Goal: Task Accomplishment & Management: Use online tool/utility

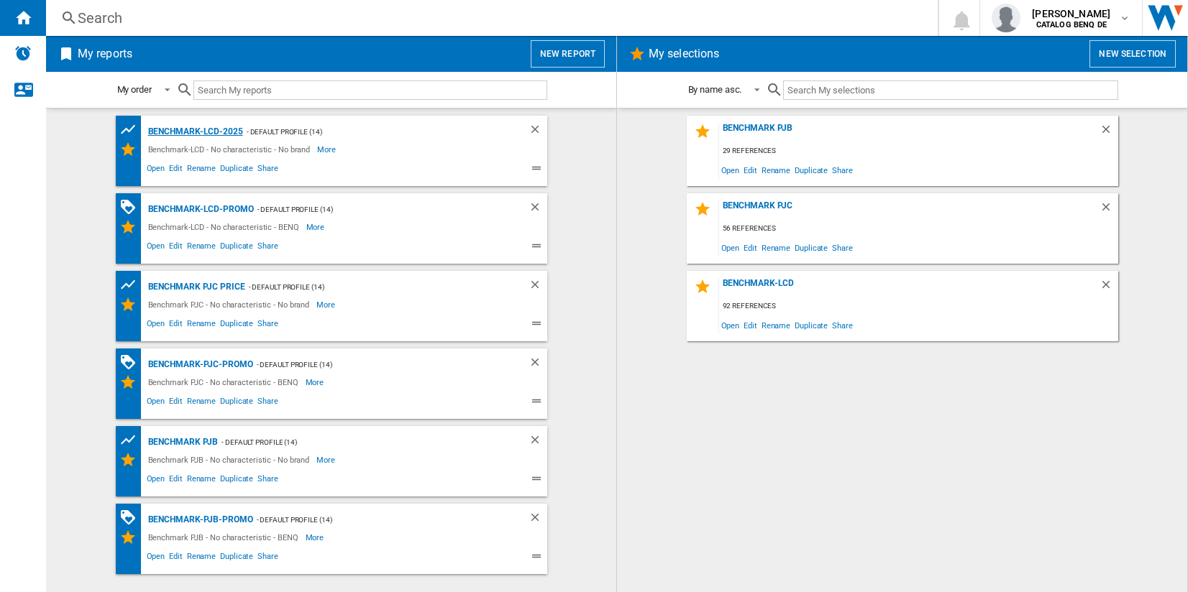
click at [218, 123] on div "Benchmark-LCD-2025" at bounding box center [194, 132] width 98 height 18
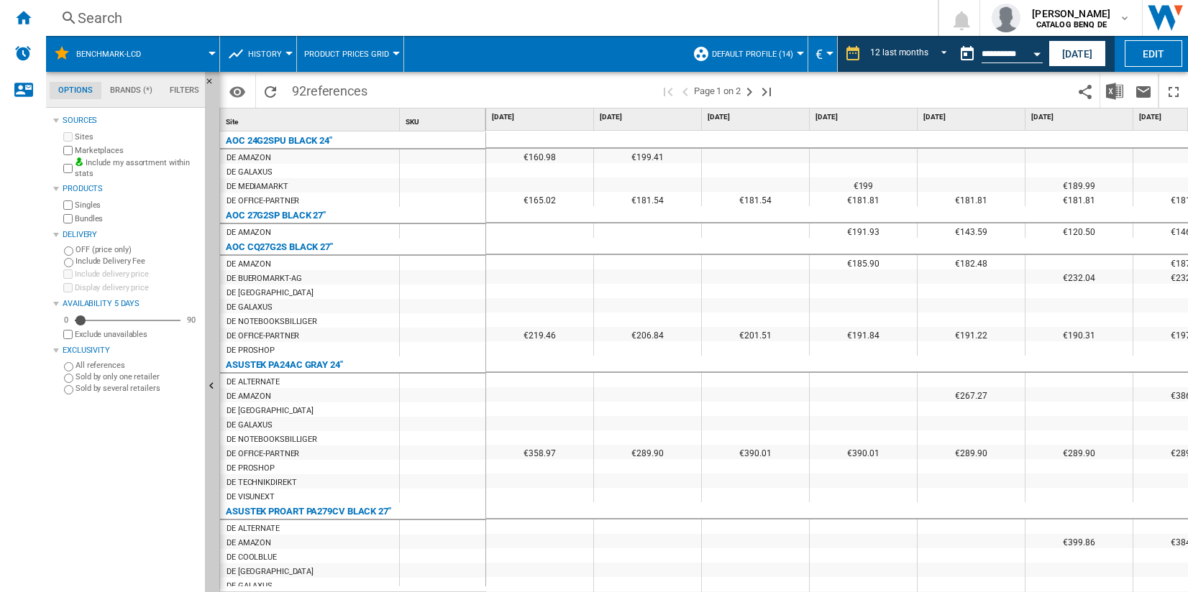
click at [323, 50] on span "Product prices grid" at bounding box center [346, 54] width 85 height 9
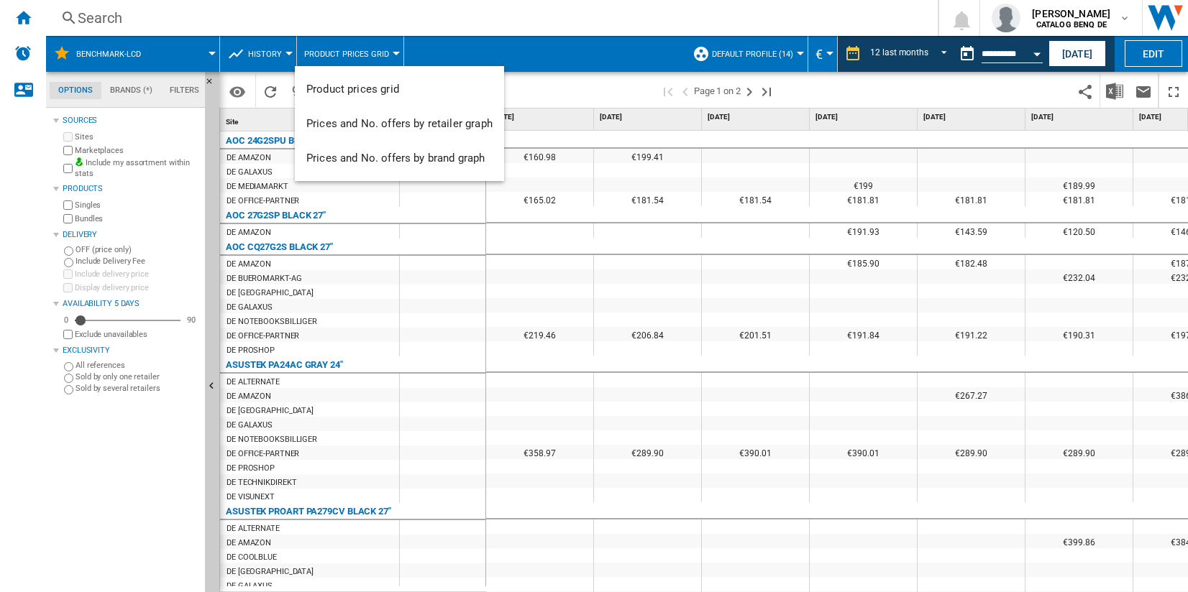
click at [27, 15] on md-backdrop at bounding box center [594, 296] width 1188 height 592
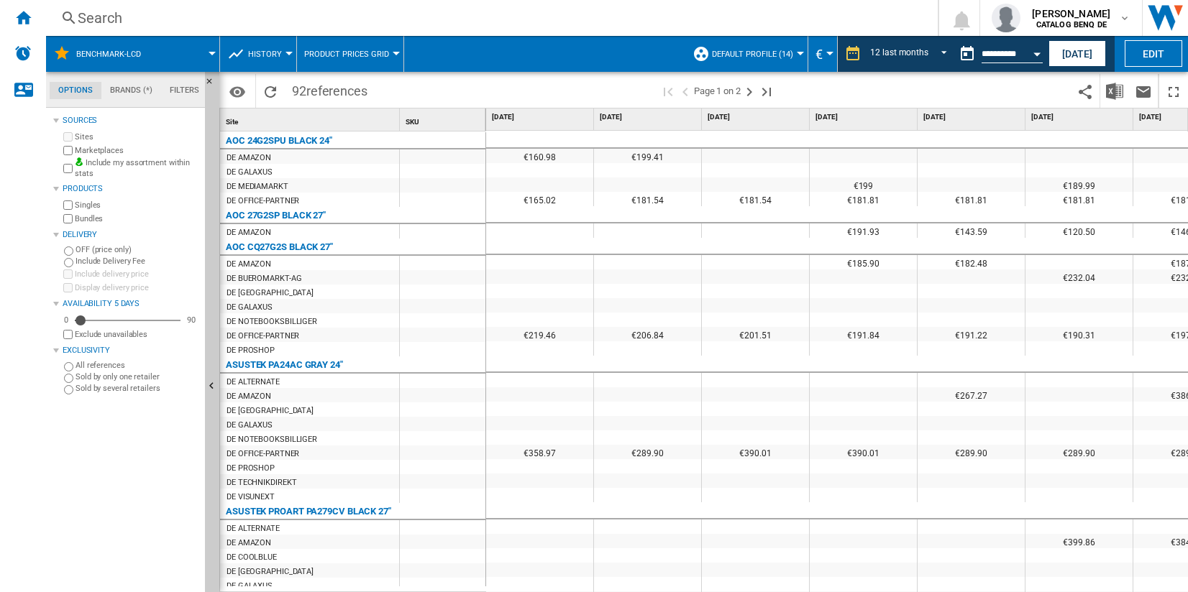
click at [27, 15] on ng-md-icon "Home" at bounding box center [22, 17] width 17 height 17
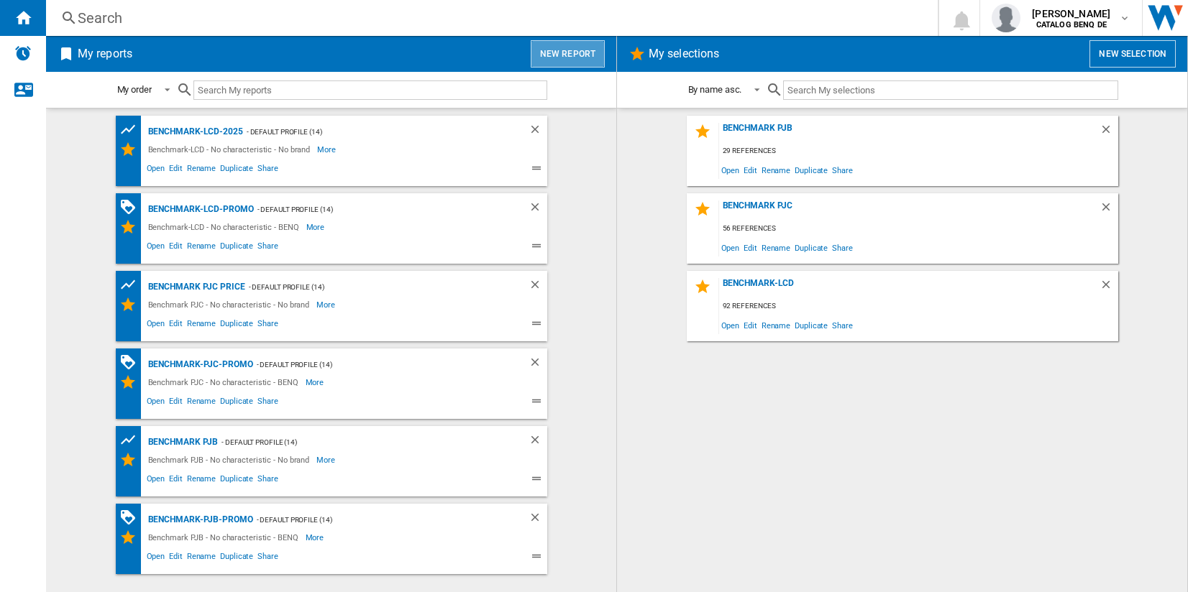
click at [575, 55] on button "New report" at bounding box center [568, 53] width 74 height 27
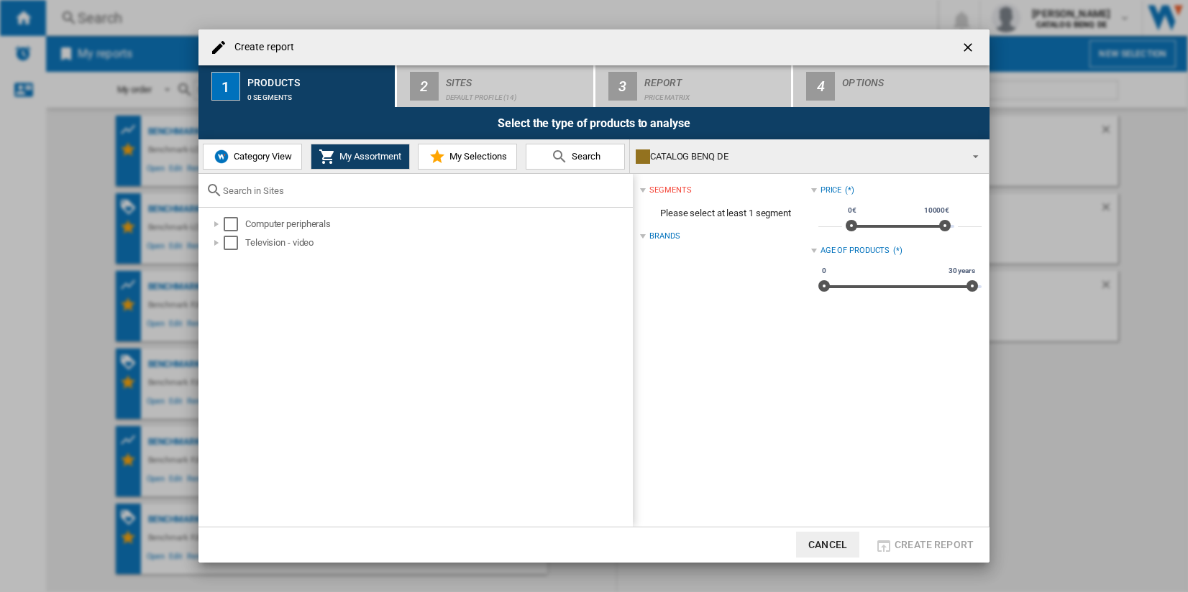
click at [466, 164] on button "My Selections" at bounding box center [467, 157] width 99 height 26
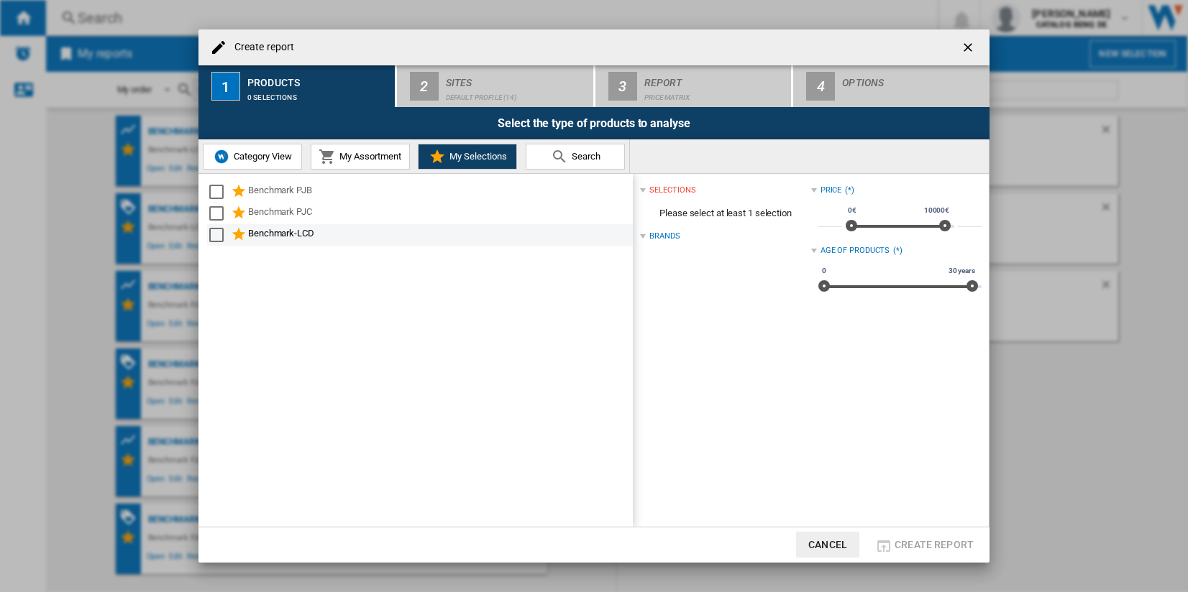
click at [281, 231] on div "Benchmark-LCD" at bounding box center [439, 234] width 382 height 17
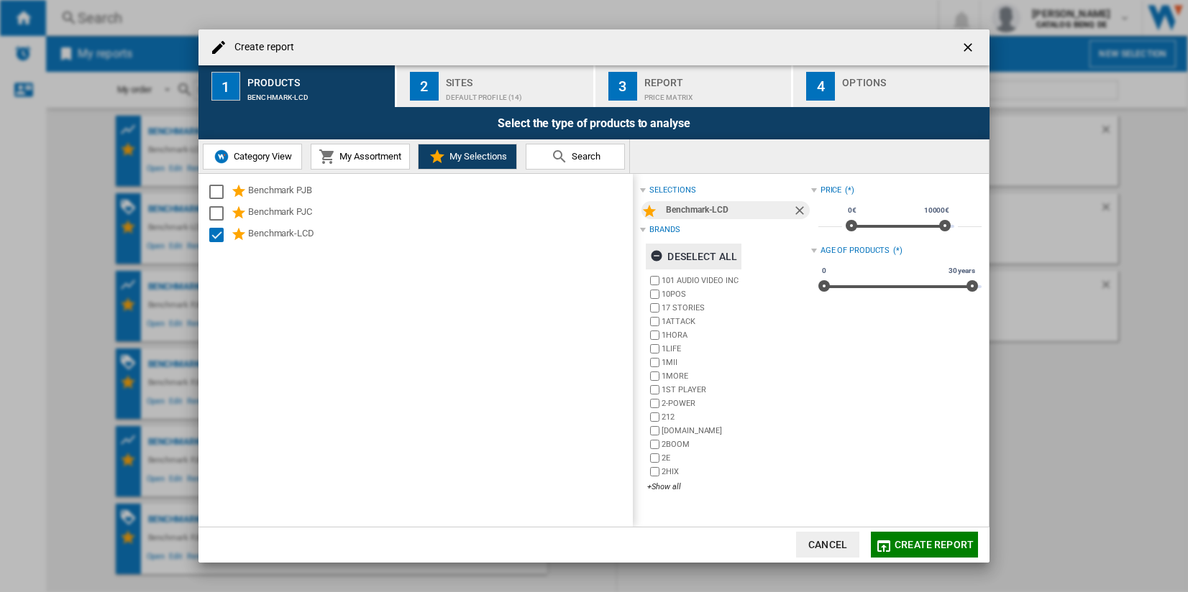
click at [661, 255] on ng-md-icon "button" at bounding box center [658, 257] width 17 height 17
click at [668, 488] on div "+Show all" at bounding box center [728, 487] width 163 height 11
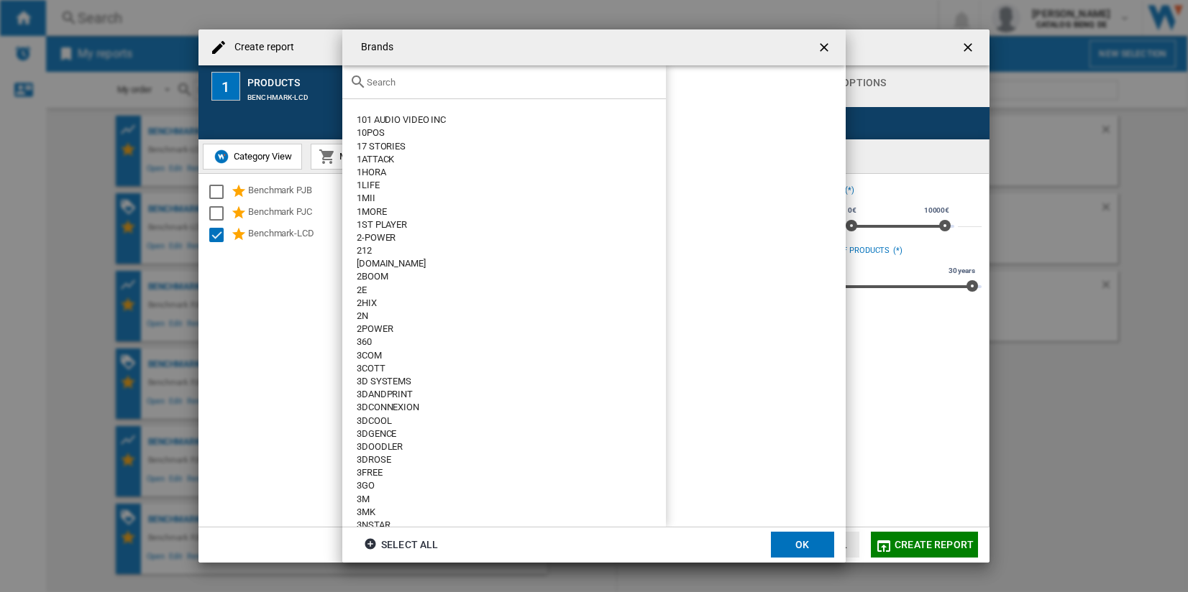
click at [941, 398] on div "Brands 101 AUDIO VIDEO INC 10POS 17 STORIES [GEOGRAPHIC_DATA] 1HORA 1LIFE 1MII …" at bounding box center [594, 296] width 1188 height 592
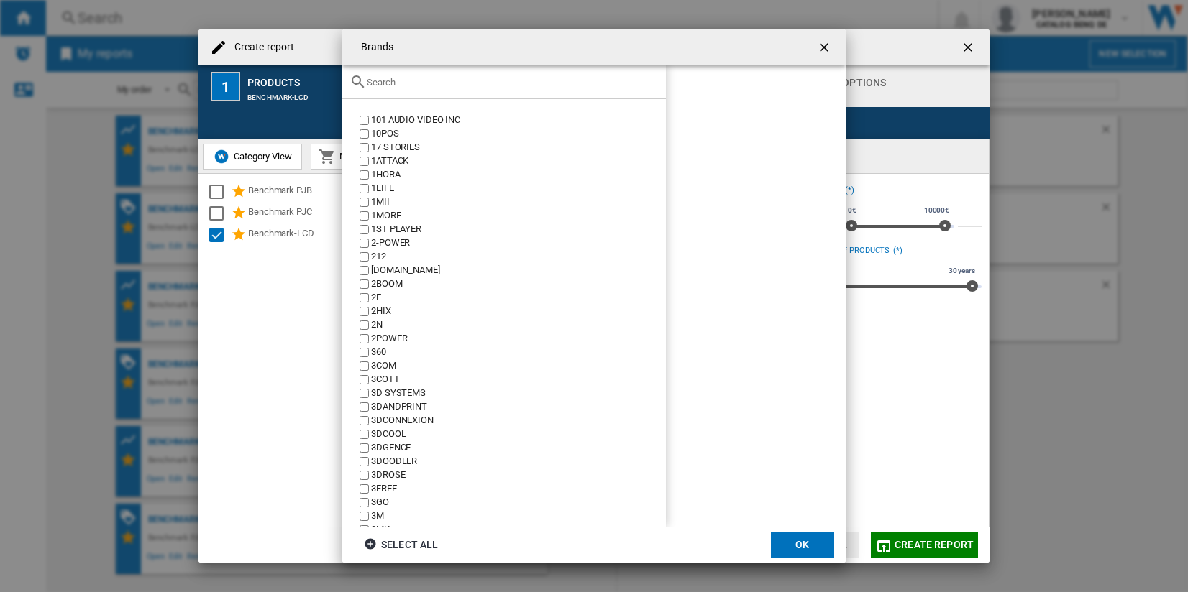
click at [884, 474] on div "Brands 101 AUDIO VIDEO INC 10POS 17 STORIES [GEOGRAPHIC_DATA] 1HORA 1LIFE 1MII …" at bounding box center [594, 296] width 1188 height 592
click at [825, 45] on ng-md-icon "getI18NText('BUTTONS.CLOSE_DIALOG')" at bounding box center [825, 48] width 17 height 17
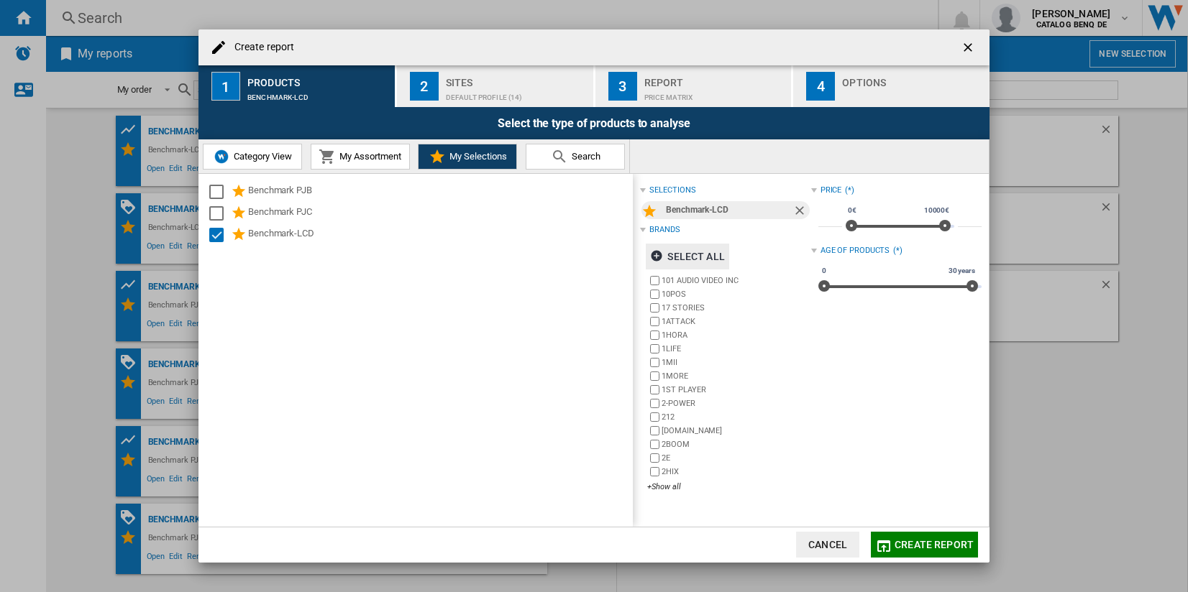
click at [369, 154] on span "My Assortment" at bounding box center [368, 156] width 65 height 11
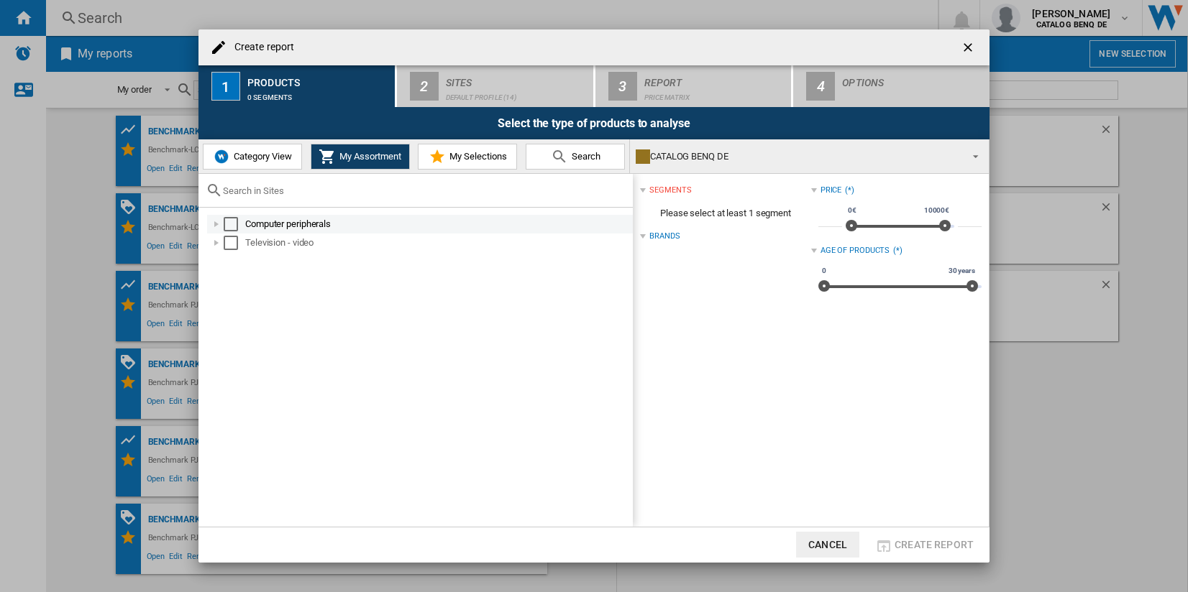
click at [217, 221] on div at bounding box center [216, 224] width 14 height 14
click at [251, 239] on div "Select" at bounding box center [246, 243] width 14 height 14
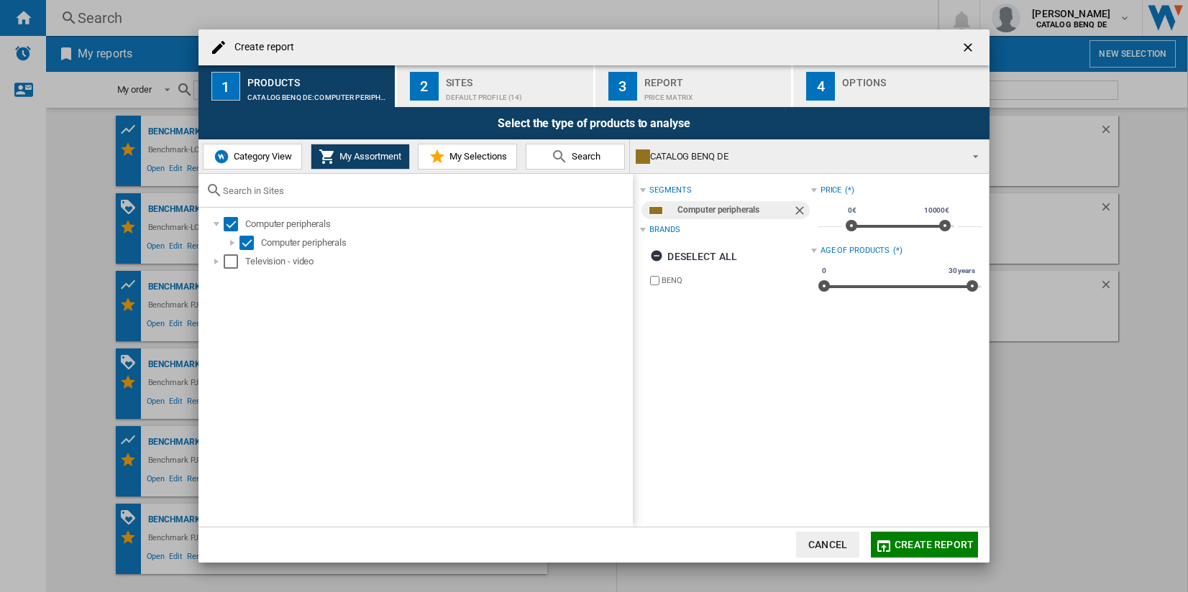
click at [884, 528] on md-dialog-actions "Cancel Create report" at bounding box center [593, 545] width 791 height 36
click at [885, 533] on md-dialog-actions "Cancel Create report" at bounding box center [593, 545] width 791 height 36
click at [886, 538] on md-icon "button" at bounding box center [883, 546] width 17 height 17
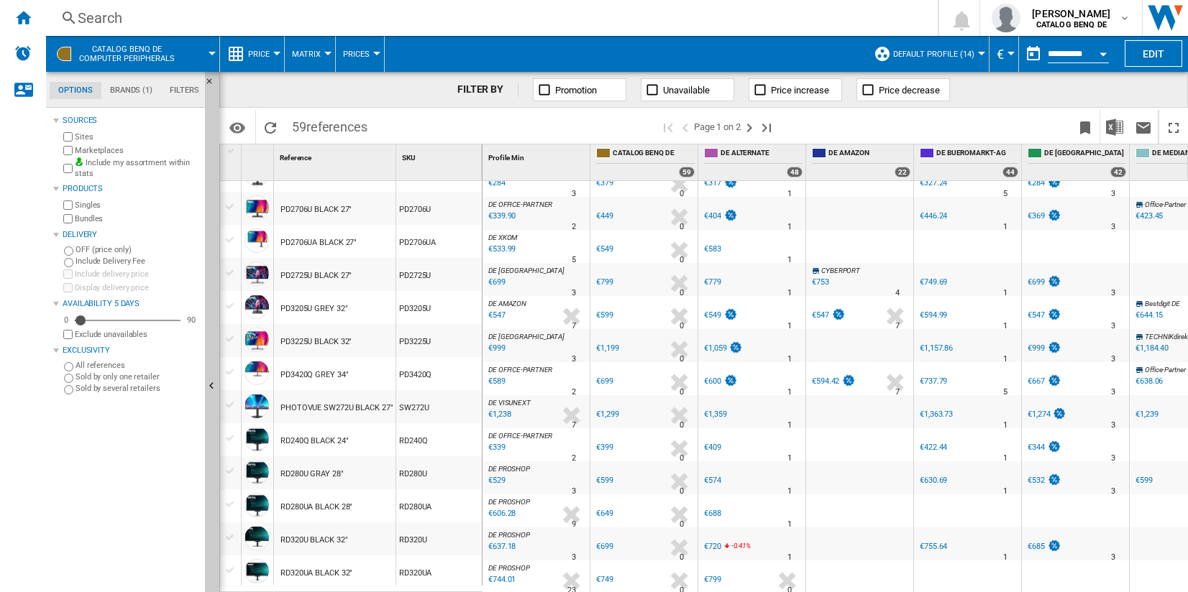
scroll to position [1267, 0]
